Goal: Transaction & Acquisition: Purchase product/service

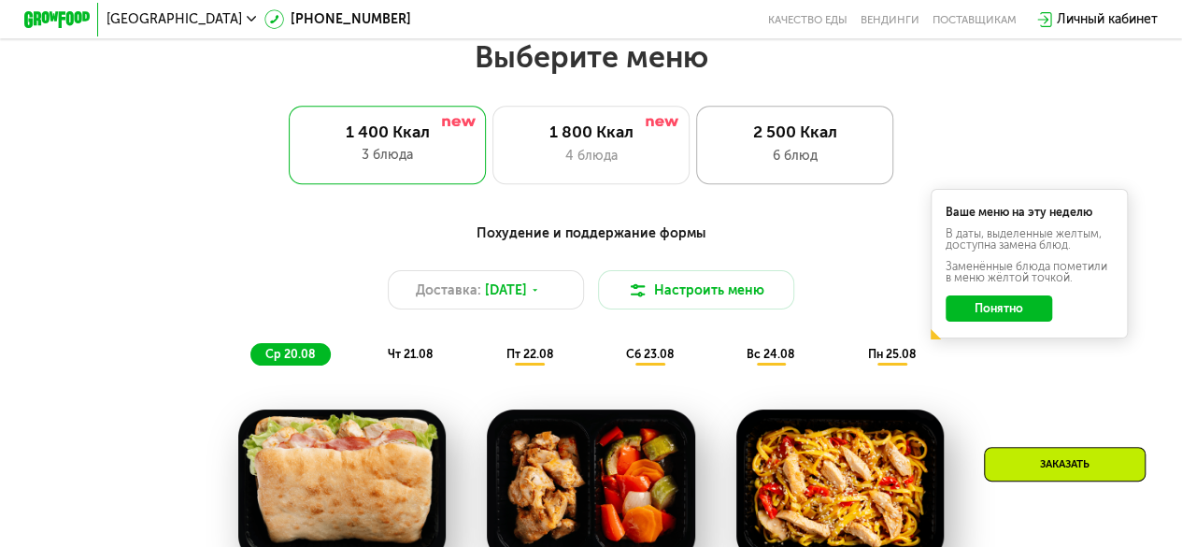
scroll to position [748, 0]
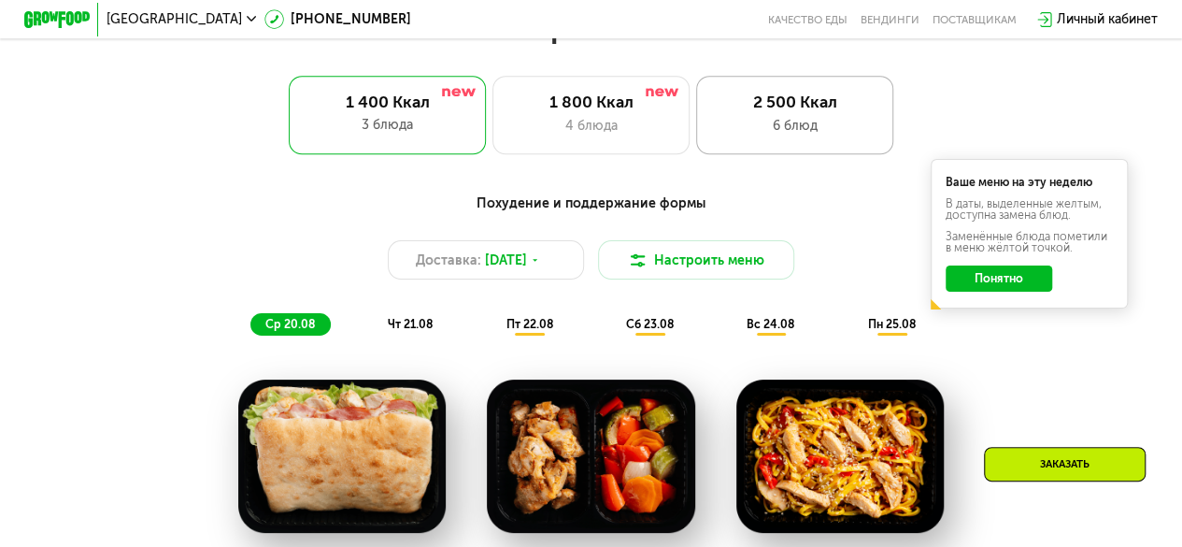
click at [745, 123] on div "6 блюд" at bounding box center [794, 126] width 163 height 20
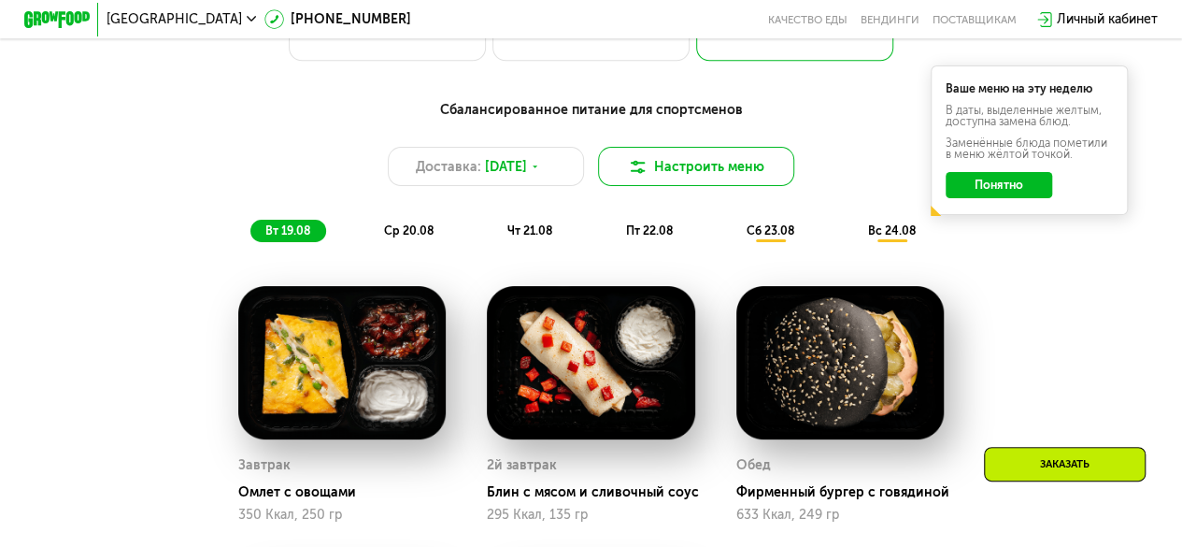
scroll to position [654, 0]
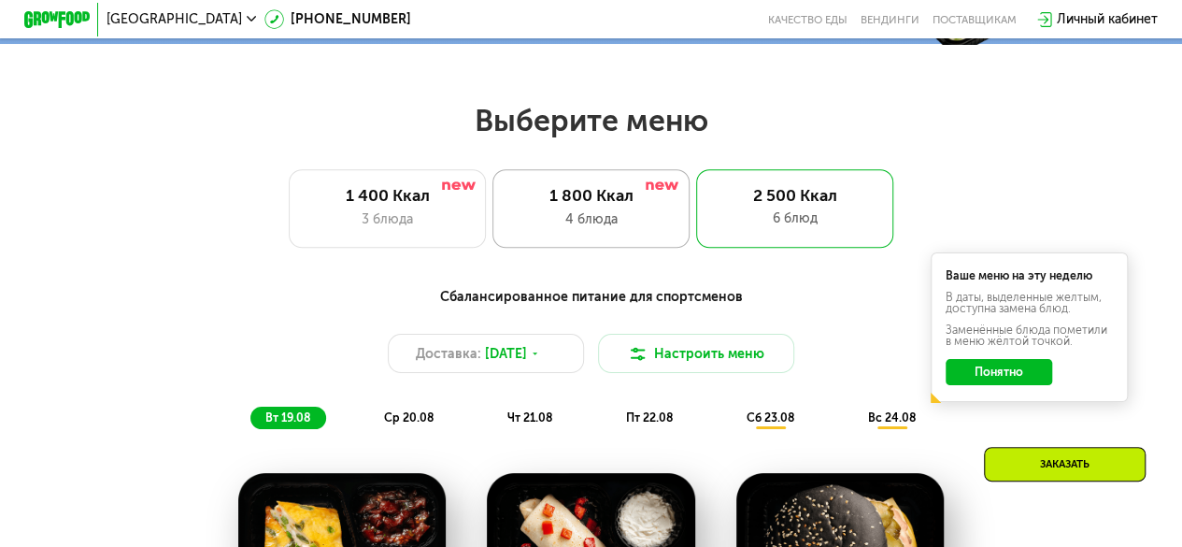
click at [606, 193] on div "1 800 Ккал" at bounding box center [591, 196] width 163 height 20
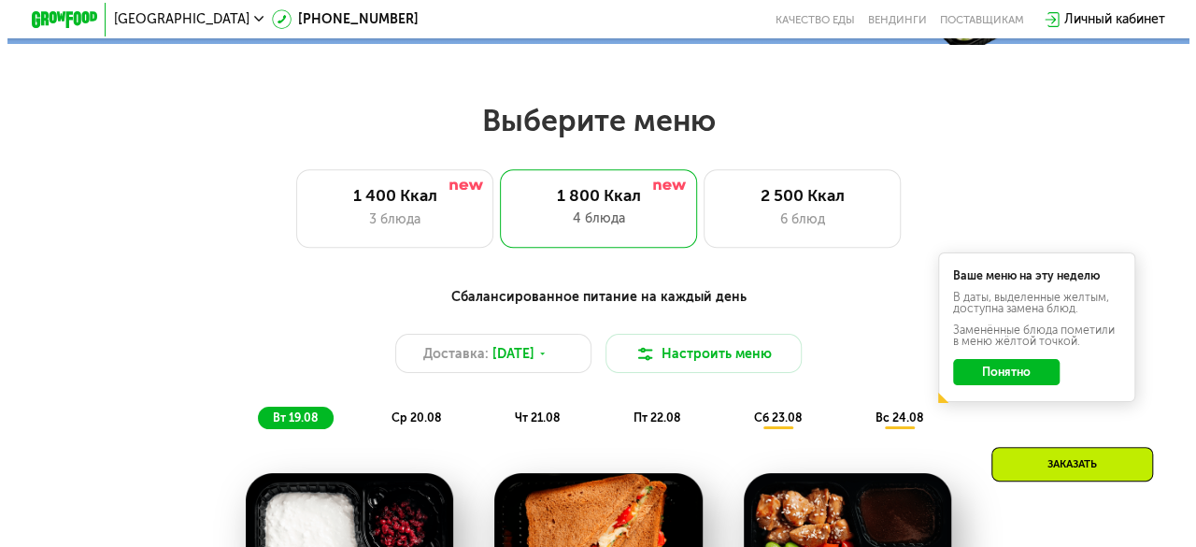
scroll to position [841, 0]
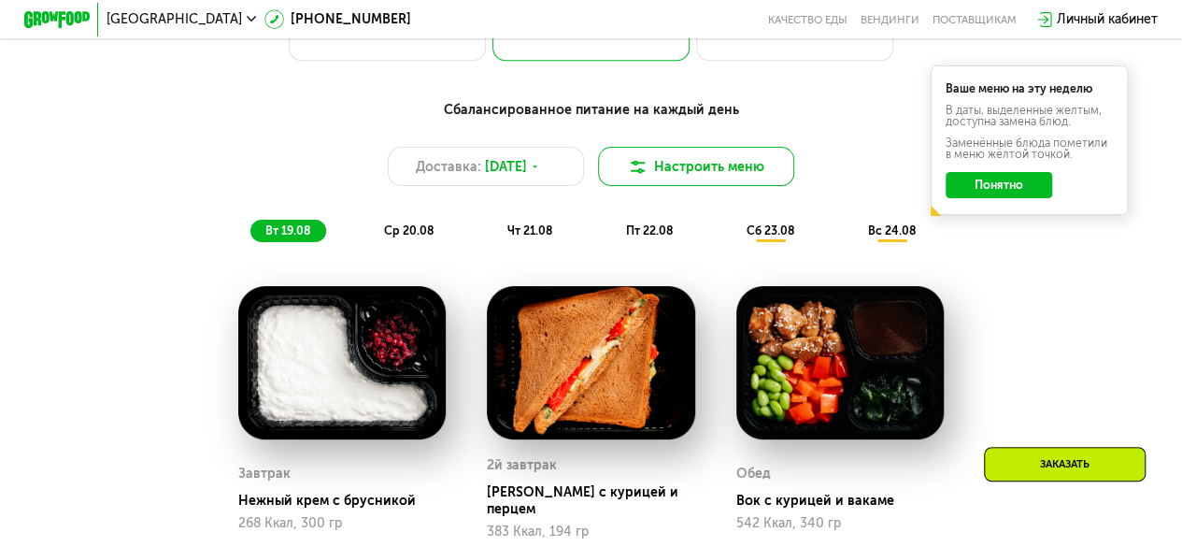
click at [665, 178] on button "Настроить меню" at bounding box center [696, 166] width 197 height 39
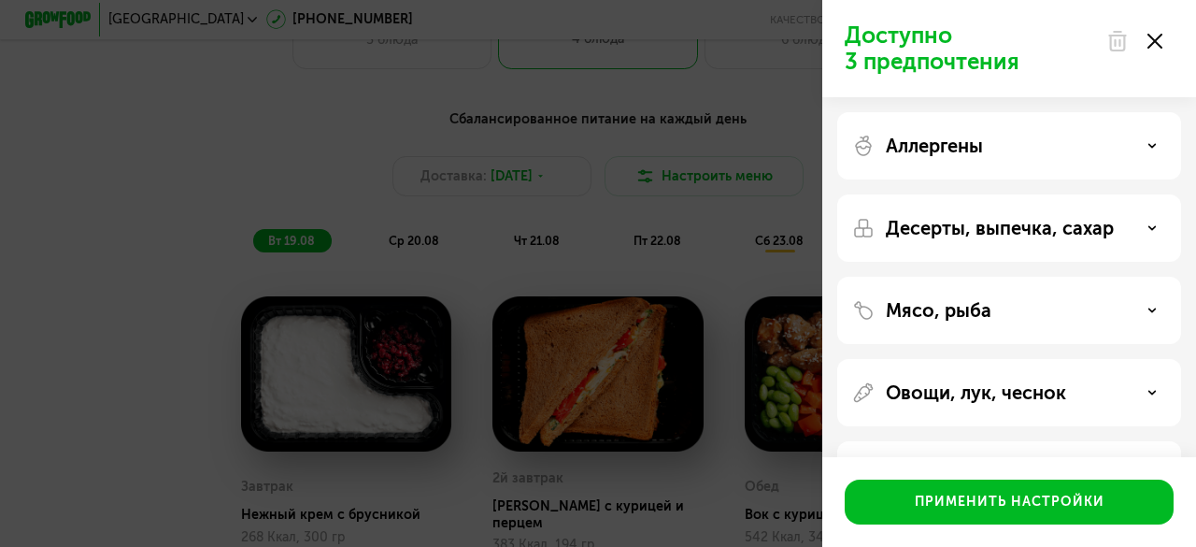
click at [1037, 150] on div "Аллергены" at bounding box center [1009, 146] width 314 height 22
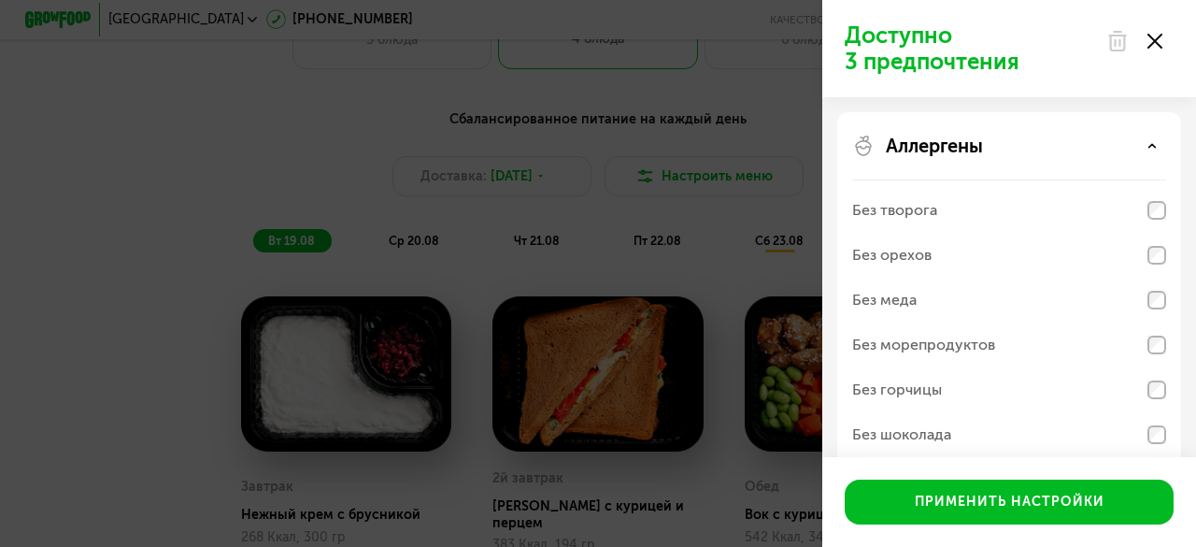
click at [1037, 150] on div "Аллергены" at bounding box center [1009, 146] width 314 height 22
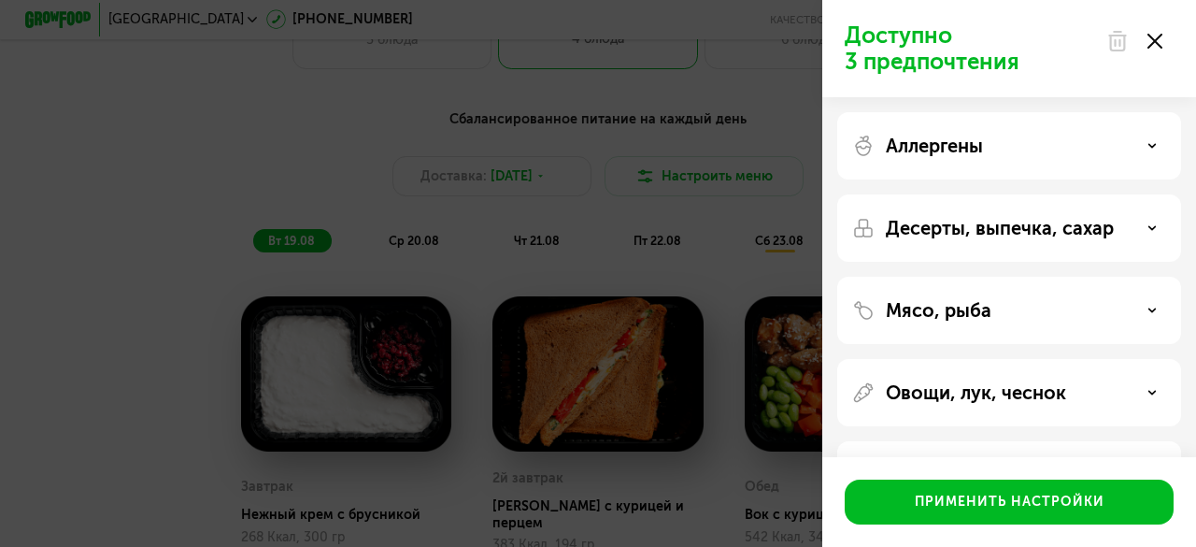
click at [1026, 236] on p "Десерты, выпечка, сахар" at bounding box center [1000, 228] width 228 height 22
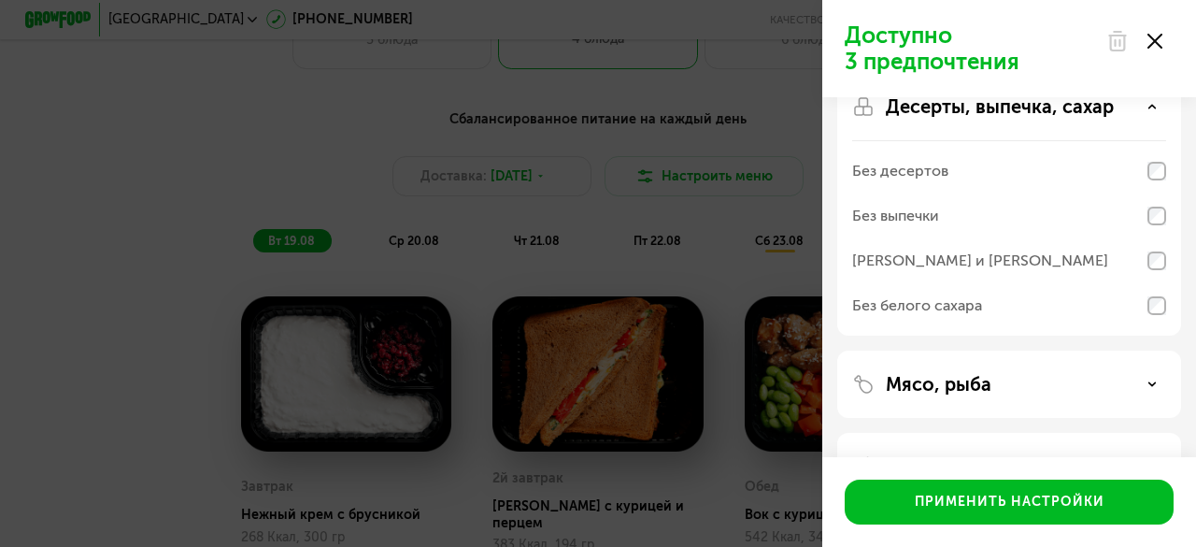
scroll to position [93, 0]
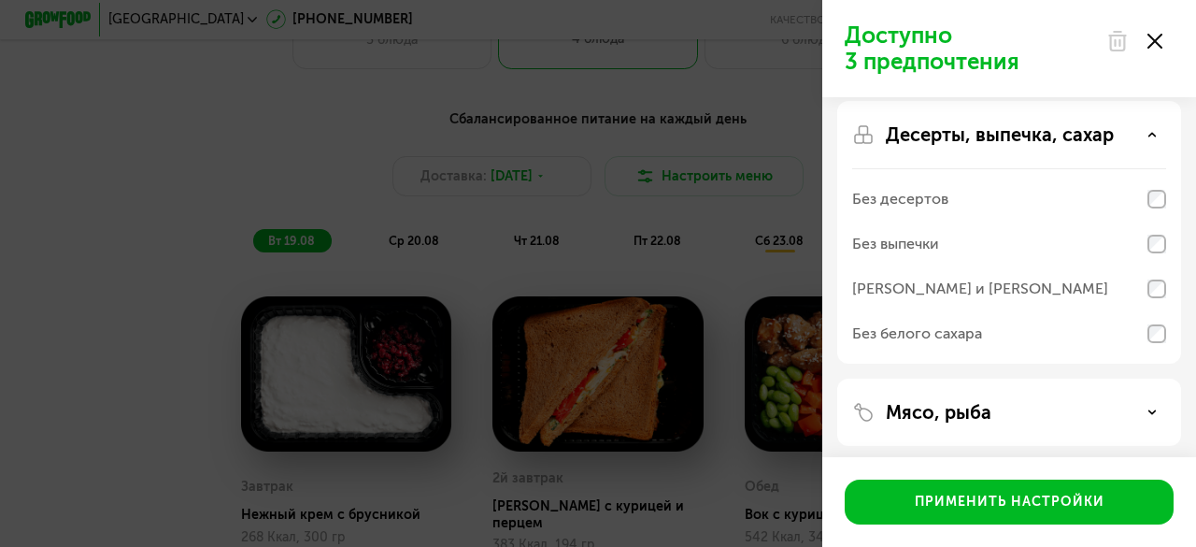
click at [968, 221] on div "Без десертов" at bounding box center [1009, 243] width 314 height 45
click at [967, 266] on div "Без выпечки" at bounding box center [1009, 288] width 314 height 45
click at [968, 311] on div "[PERSON_NAME] и [PERSON_NAME]" at bounding box center [1009, 333] width 314 height 45
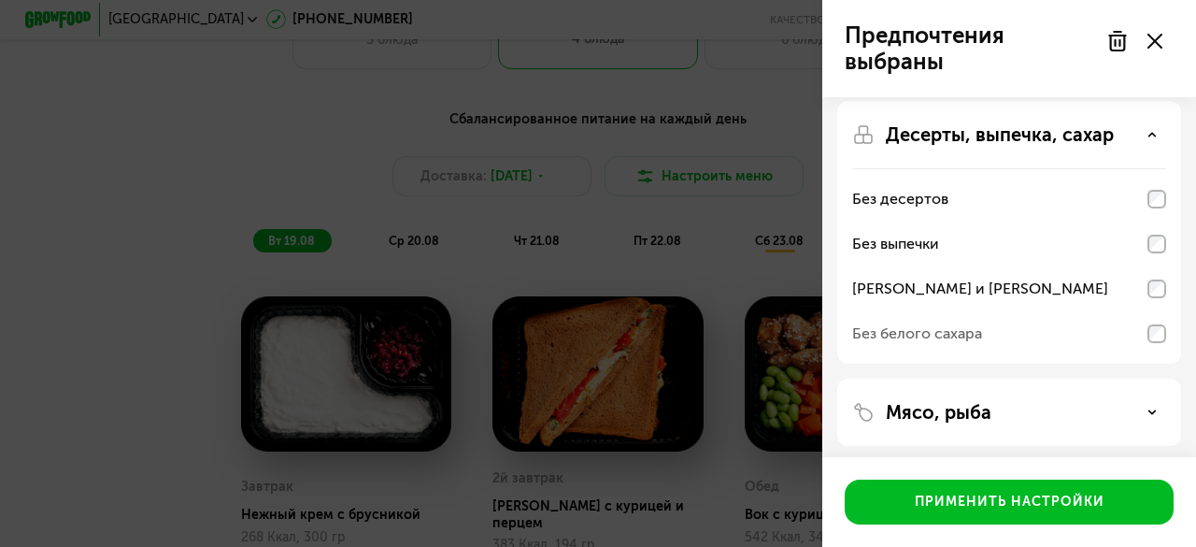
click at [969, 331] on div "Без белого сахара" at bounding box center [917, 333] width 130 height 22
drag, startPoint x: 1132, startPoint y: 334, endPoint x: 1142, endPoint y: 334, distance: 10.3
click at [1133, 334] on div "Без белого сахара" at bounding box center [1009, 333] width 314 height 45
click at [1063, 133] on p "Десерты, выпечка, сахар" at bounding box center [1000, 134] width 228 height 22
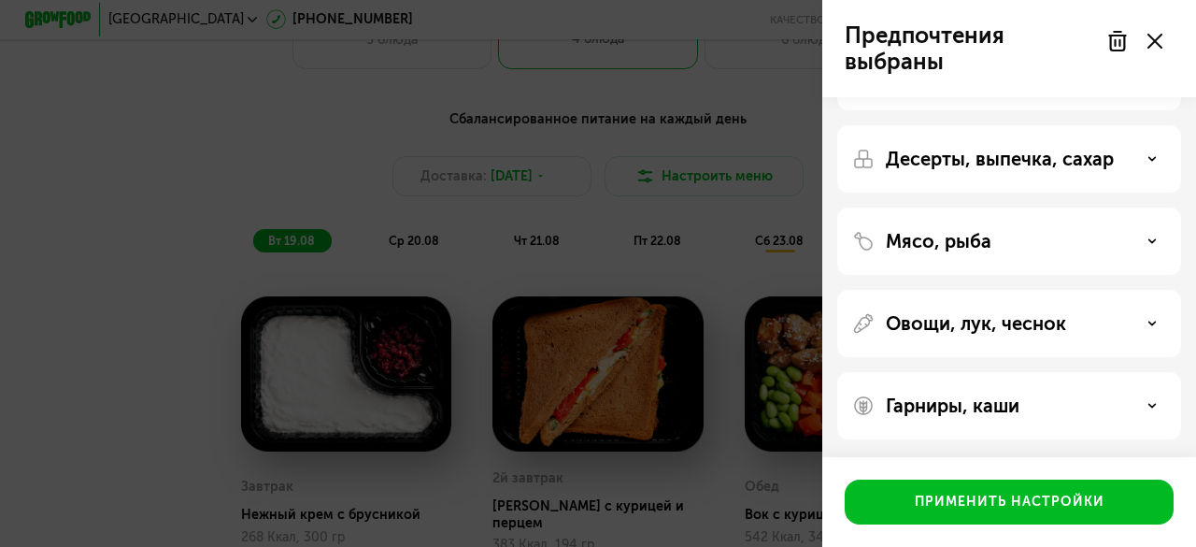
click at [977, 290] on div "Мясо, рыба" at bounding box center [1009, 323] width 344 height 67
click at [977, 238] on p "Мясо, рыба" at bounding box center [939, 241] width 106 height 22
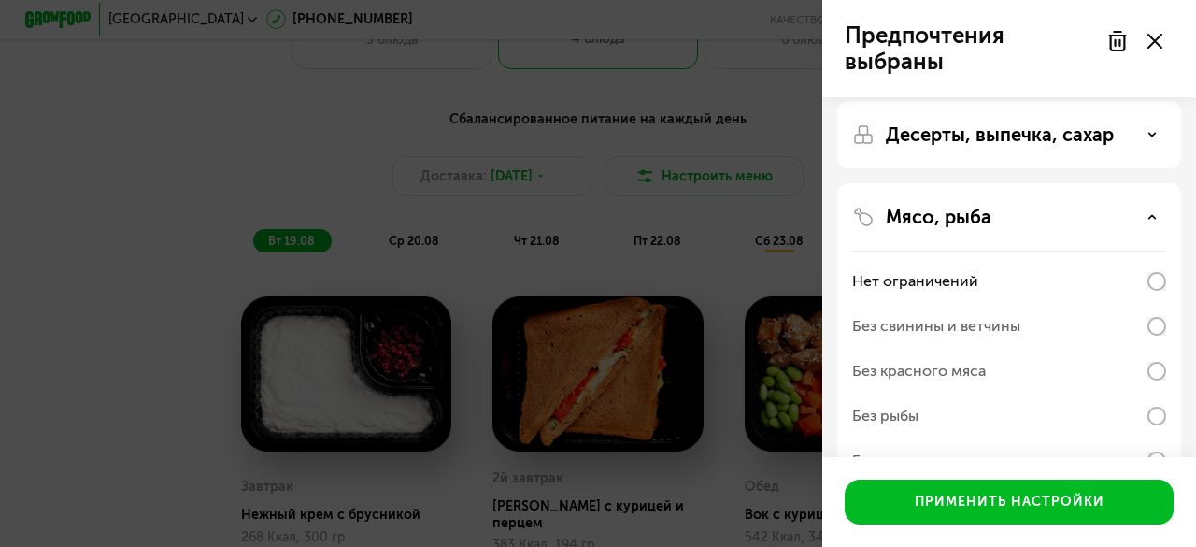
scroll to position [187, 0]
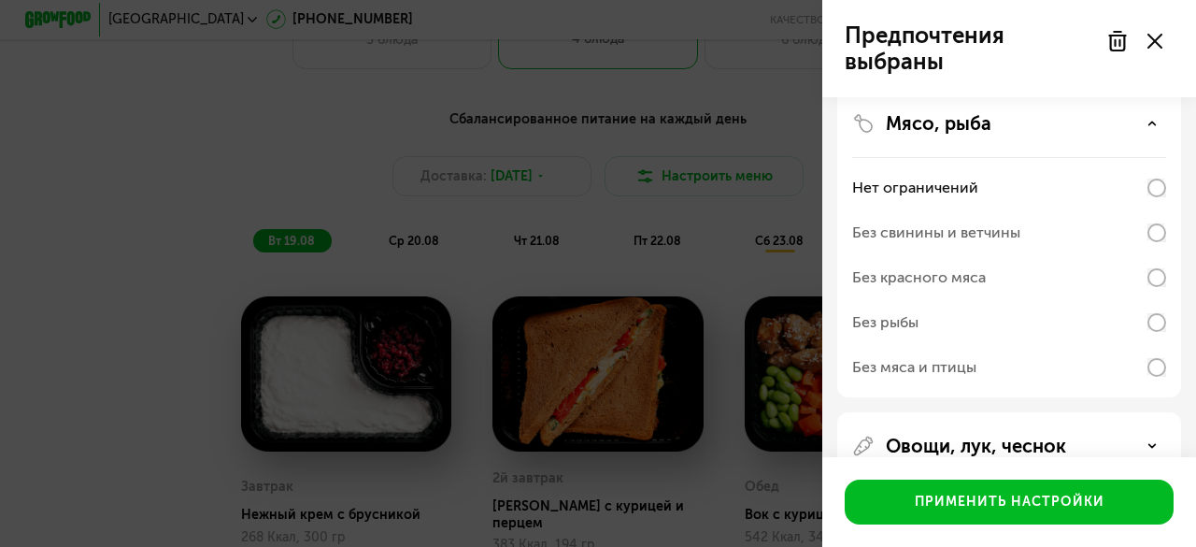
click at [1052, 129] on div "Мясо, рыба" at bounding box center [1009, 123] width 314 height 22
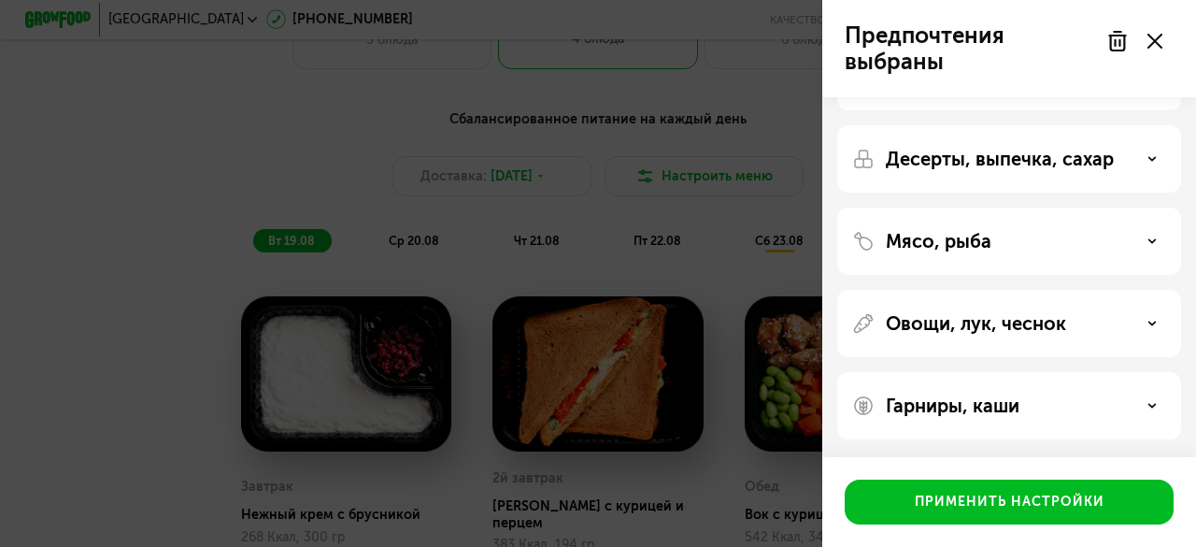
click at [1012, 320] on p "Овощи, лук, чеснок" at bounding box center [976, 323] width 180 height 22
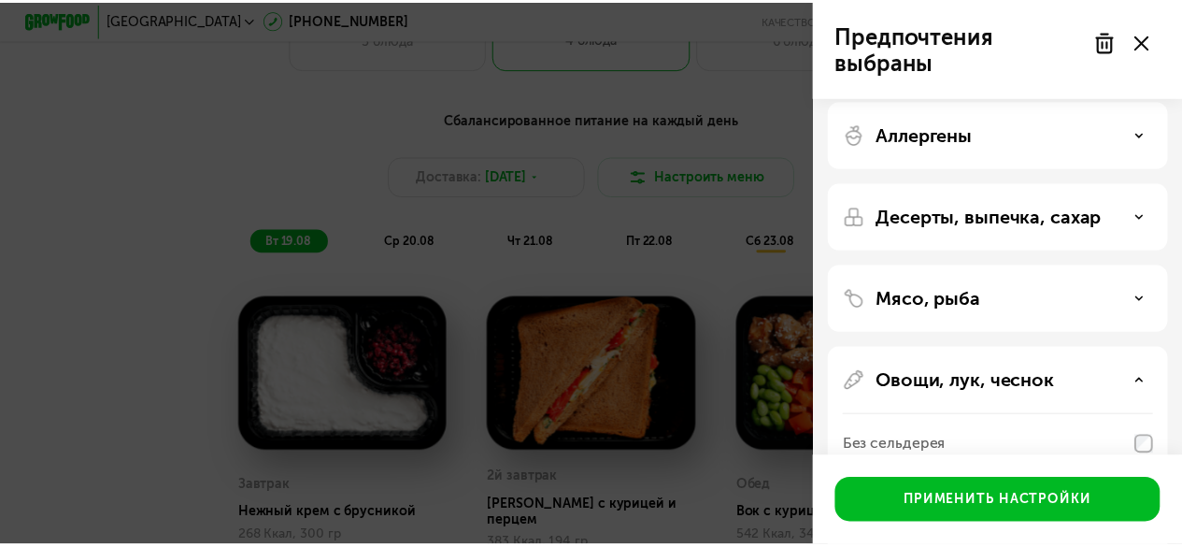
scroll to position [0, 0]
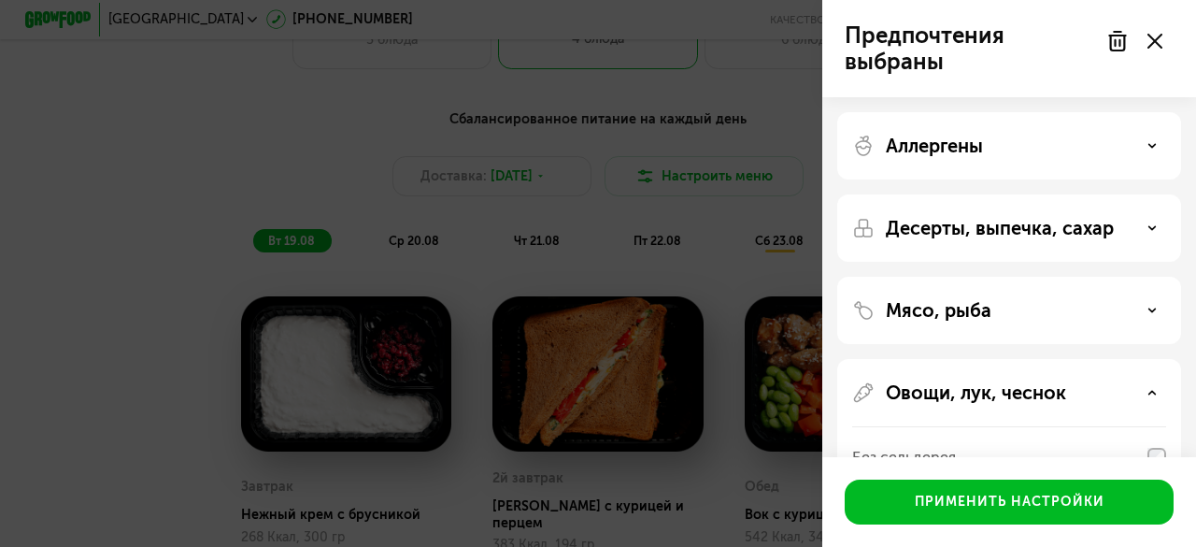
click at [1020, 311] on div "Мясо, рыба" at bounding box center [1009, 310] width 314 height 22
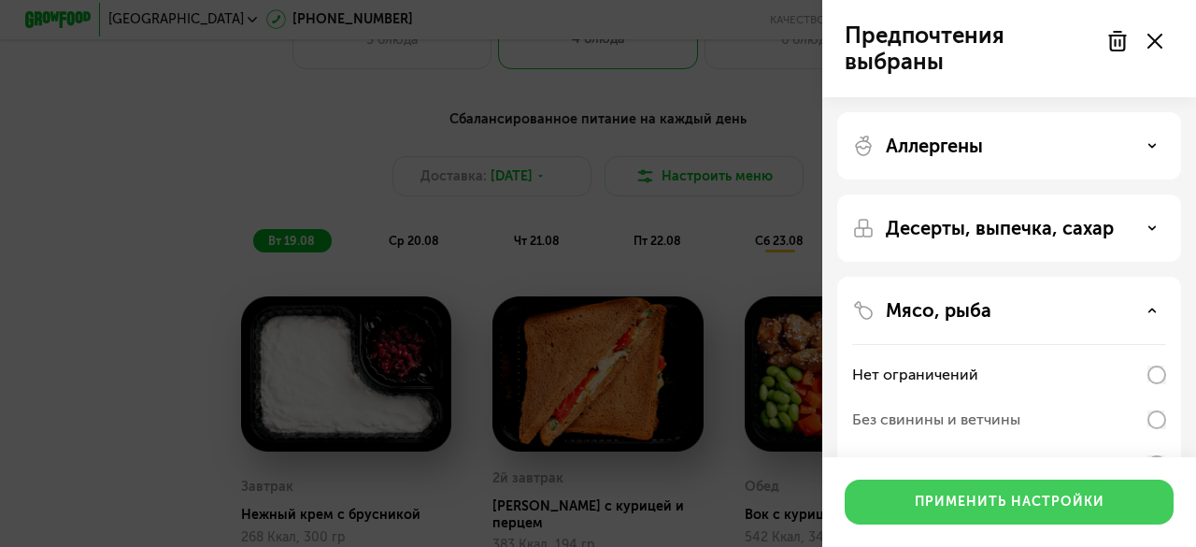
click at [1017, 514] on button "Применить настройки" at bounding box center [1009, 501] width 329 height 45
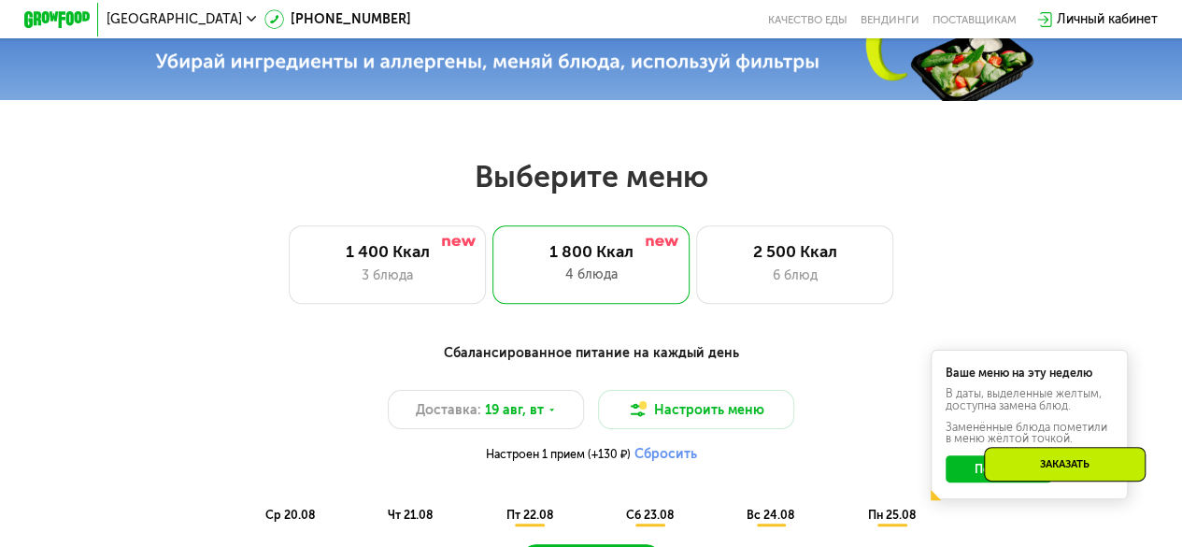
scroll to position [561, 0]
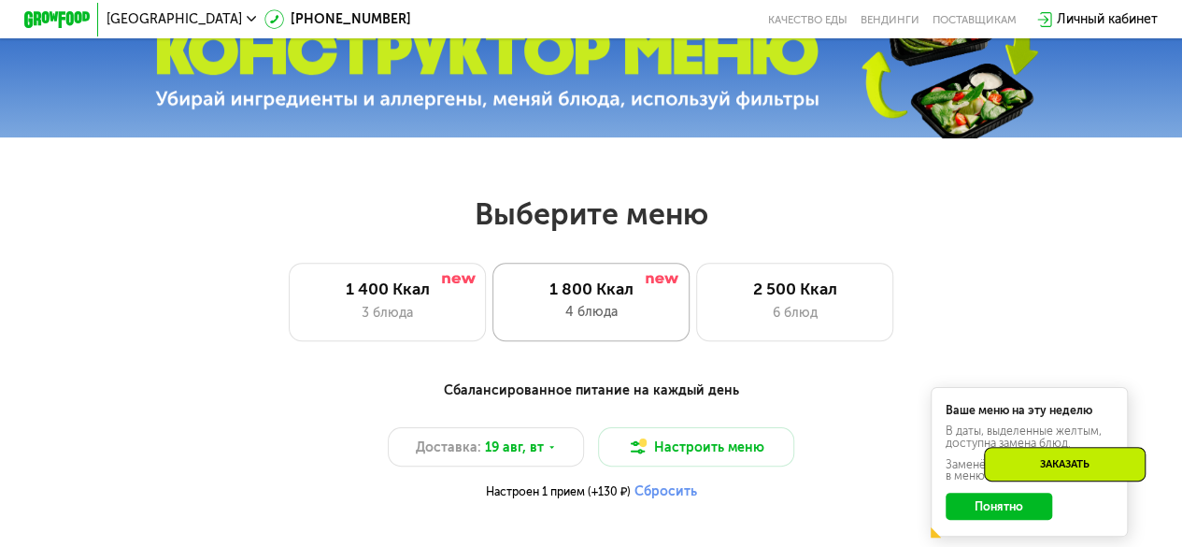
click at [653, 307] on div "1 800 Ккал 4 блюда" at bounding box center [590, 302] width 197 height 78
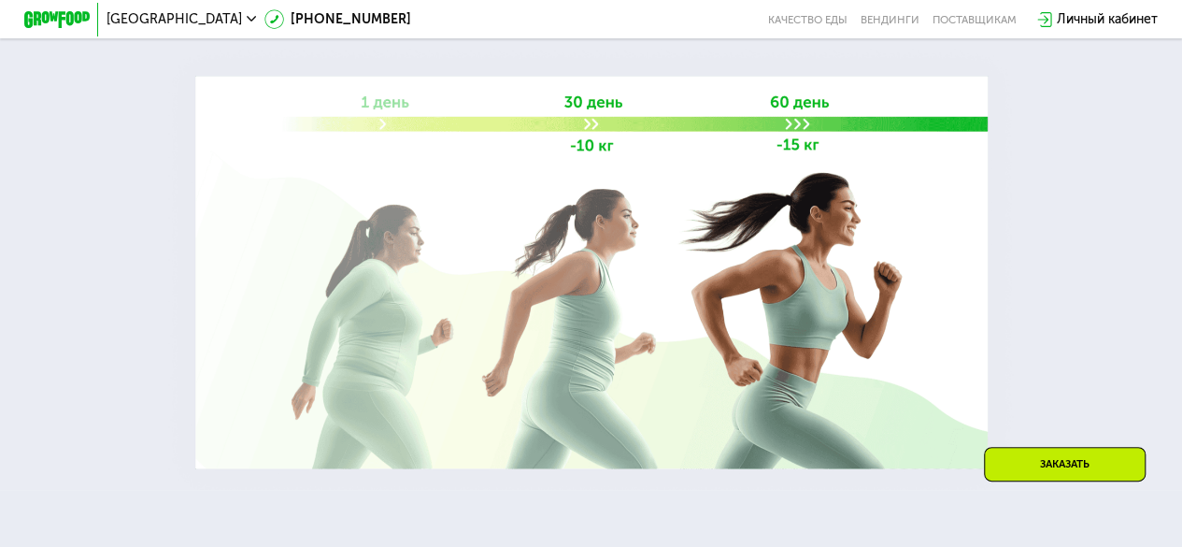
scroll to position [1869, 0]
